Goal: Task Accomplishment & Management: Use online tool/utility

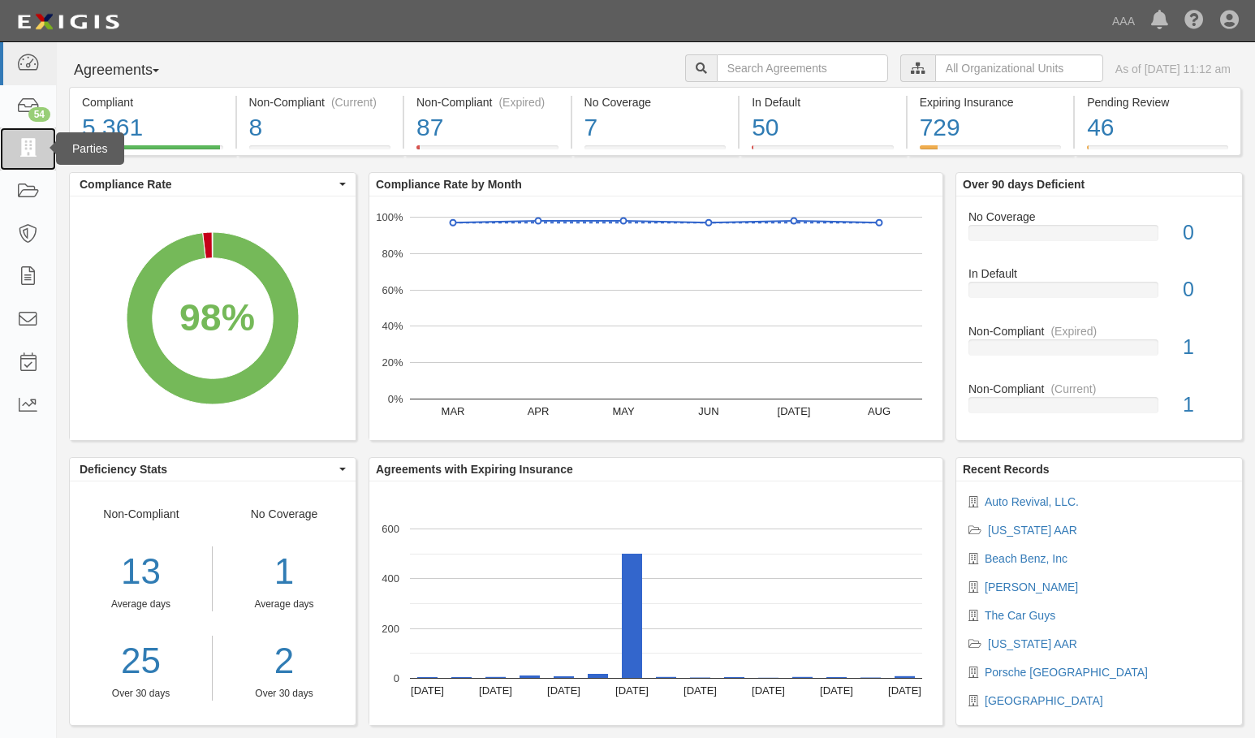
click at [24, 142] on icon at bounding box center [27, 149] width 23 height 19
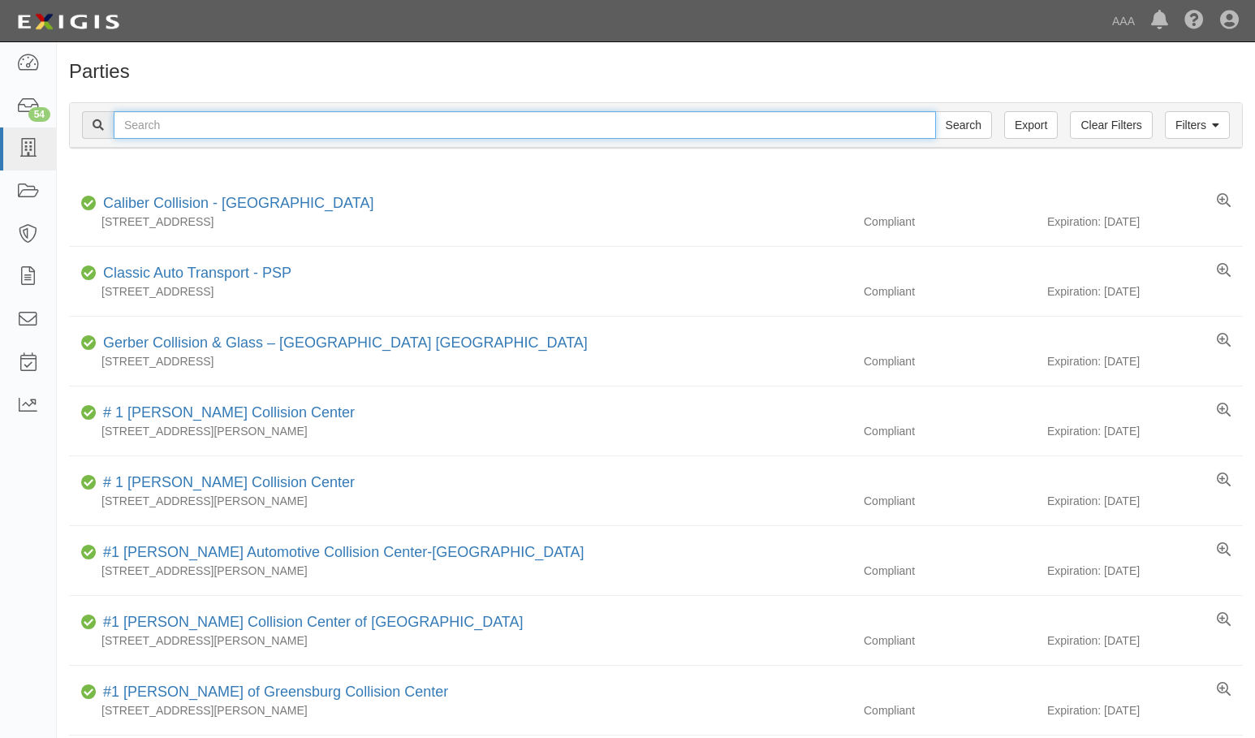
click at [265, 128] on input "text" at bounding box center [525, 125] width 822 height 28
type input "masaki"
click at [935, 111] on input "Search" at bounding box center [963, 125] width 57 height 28
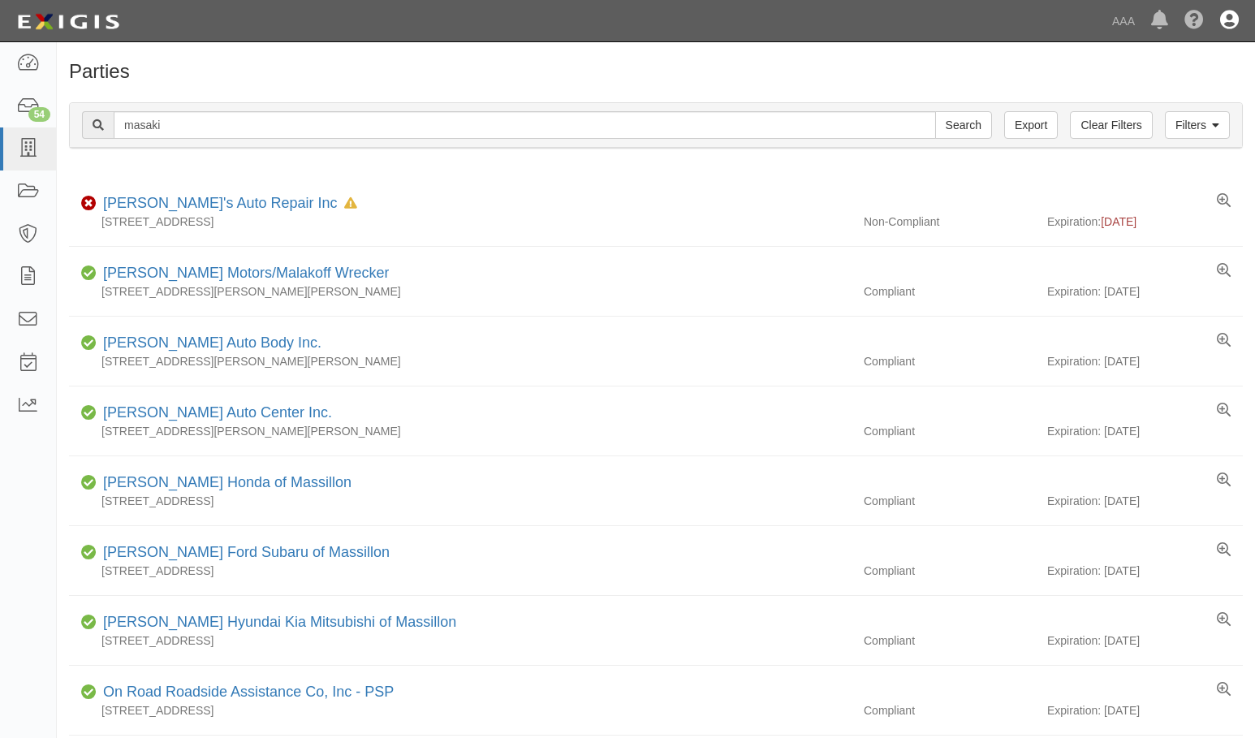
click at [1227, 15] on icon at bounding box center [1229, 20] width 19 height 19
click at [1141, 89] on link "Sign Out" at bounding box center [1181, 95] width 128 height 32
